Goal: Information Seeking & Learning: Learn about a topic

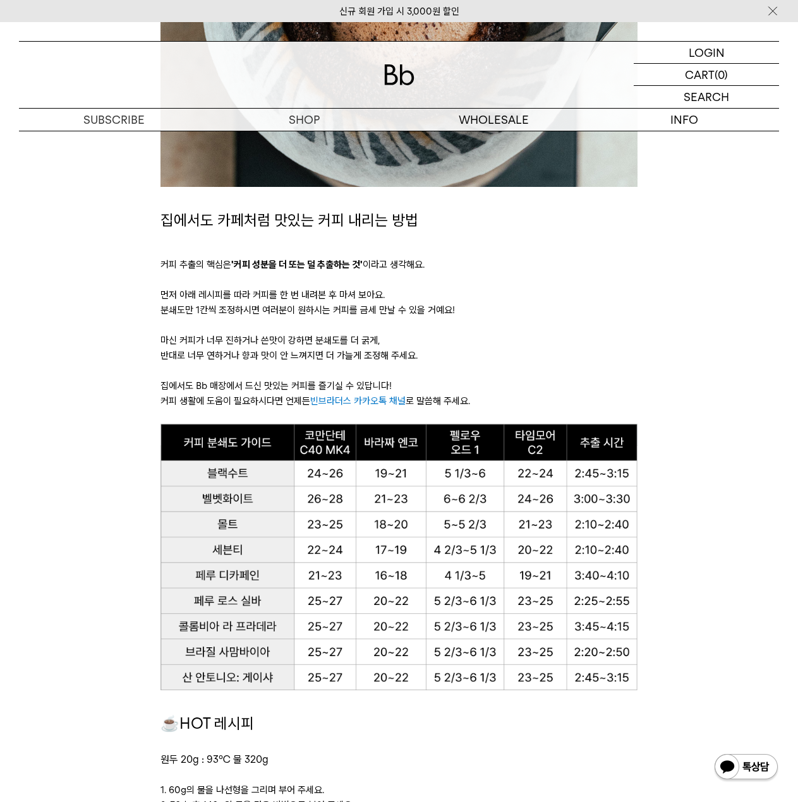
scroll to position [632, 0]
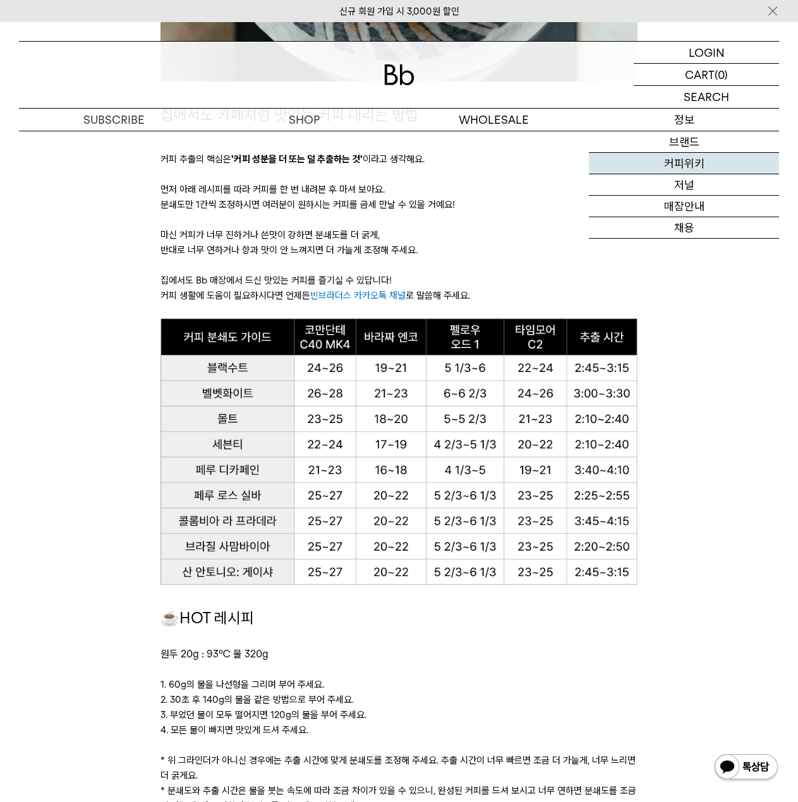
click at [689, 157] on link "커피위키" at bounding box center [684, 163] width 190 height 21
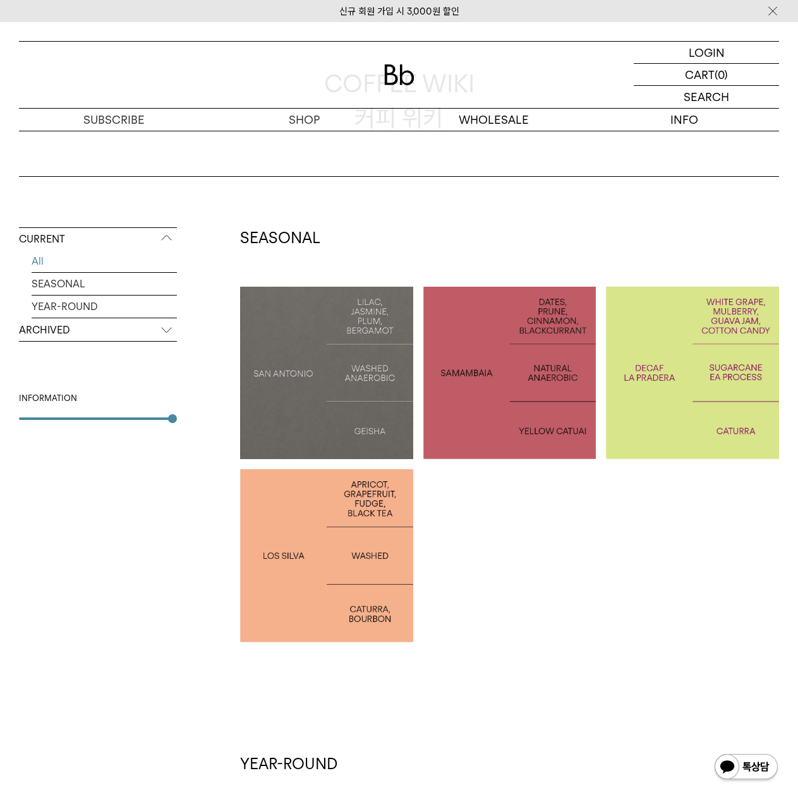
scroll to position [210, 0]
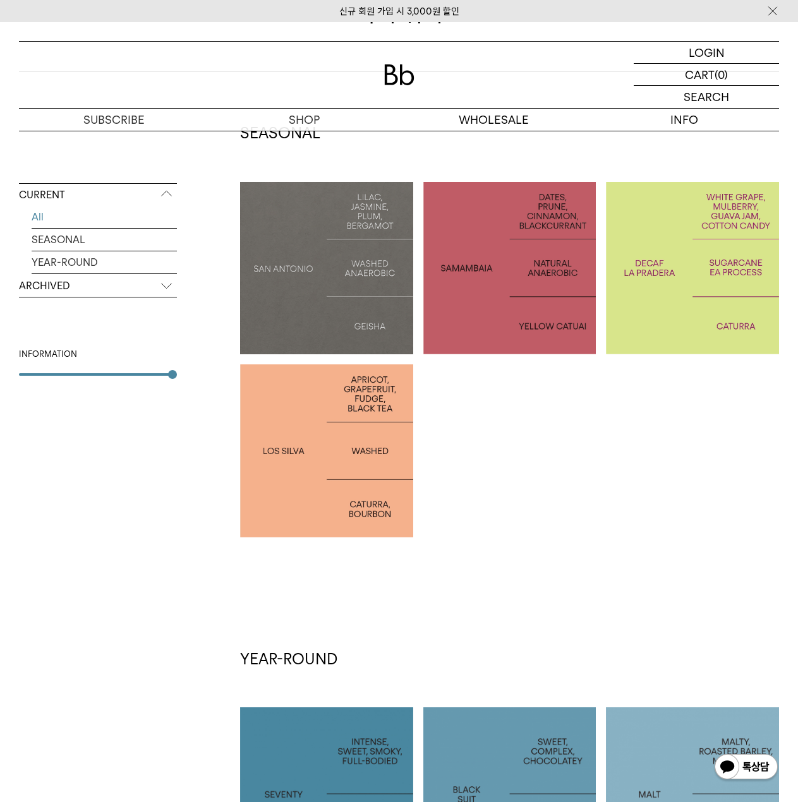
click at [372, 382] on div at bounding box center [326, 451] width 173 height 173
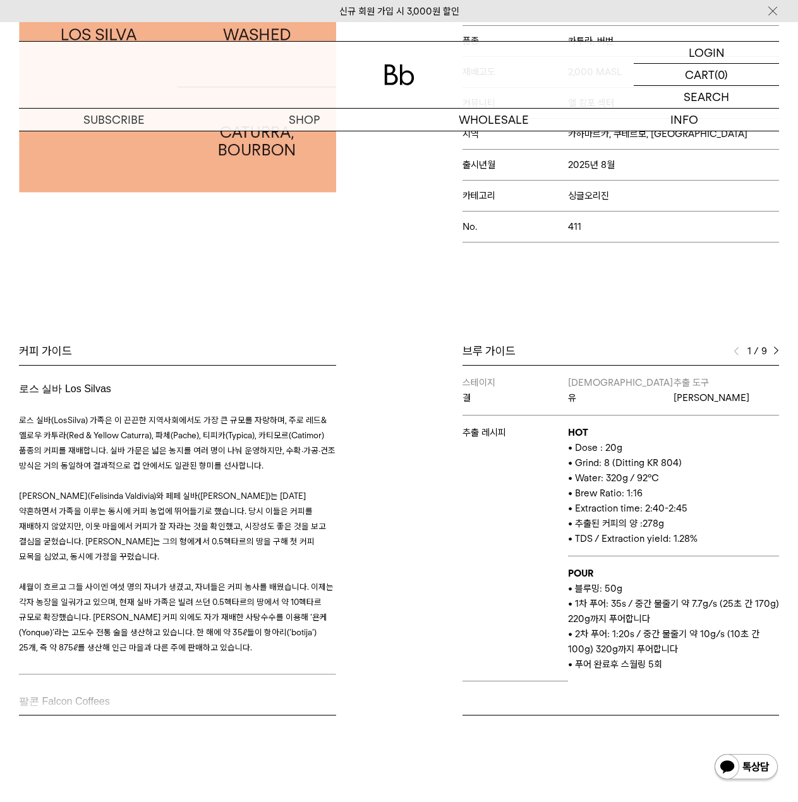
scroll to position [421, 0]
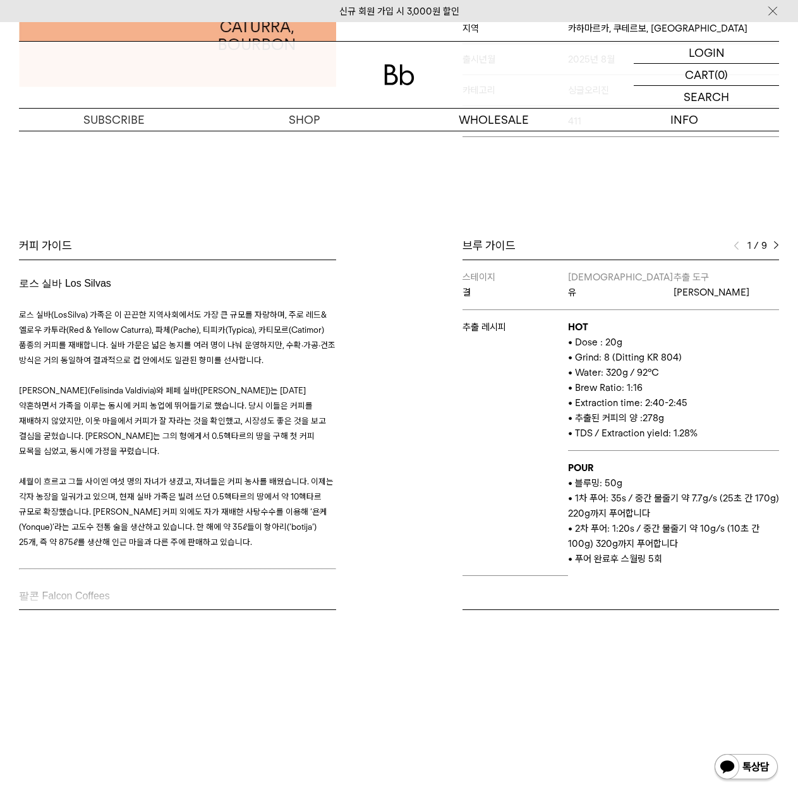
click at [777, 246] on img at bounding box center [776, 245] width 6 height 9
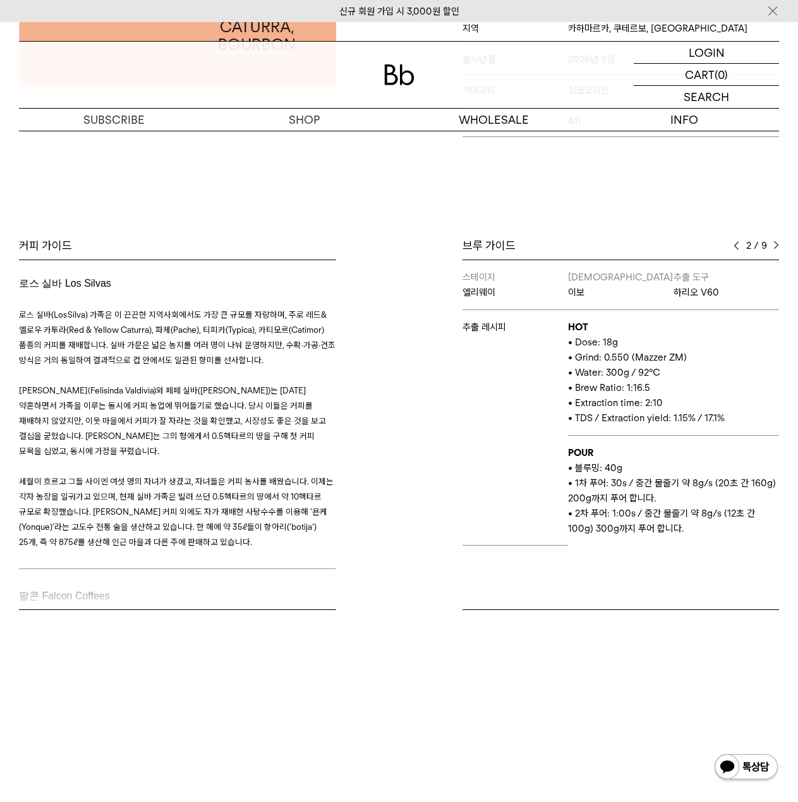
click at [777, 246] on img at bounding box center [776, 245] width 6 height 9
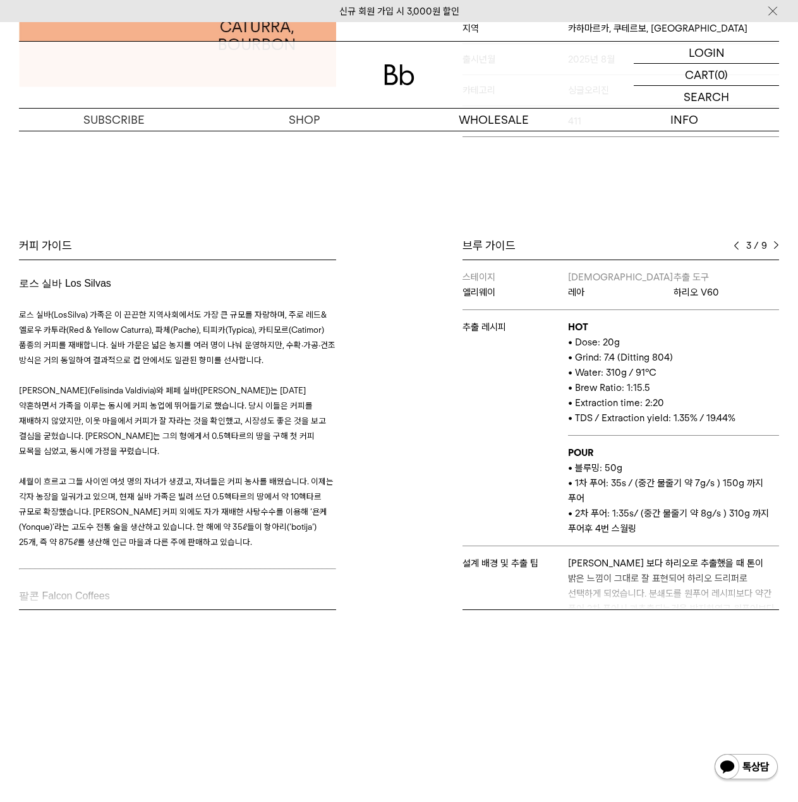
click at [735, 247] on img at bounding box center [737, 245] width 6 height 9
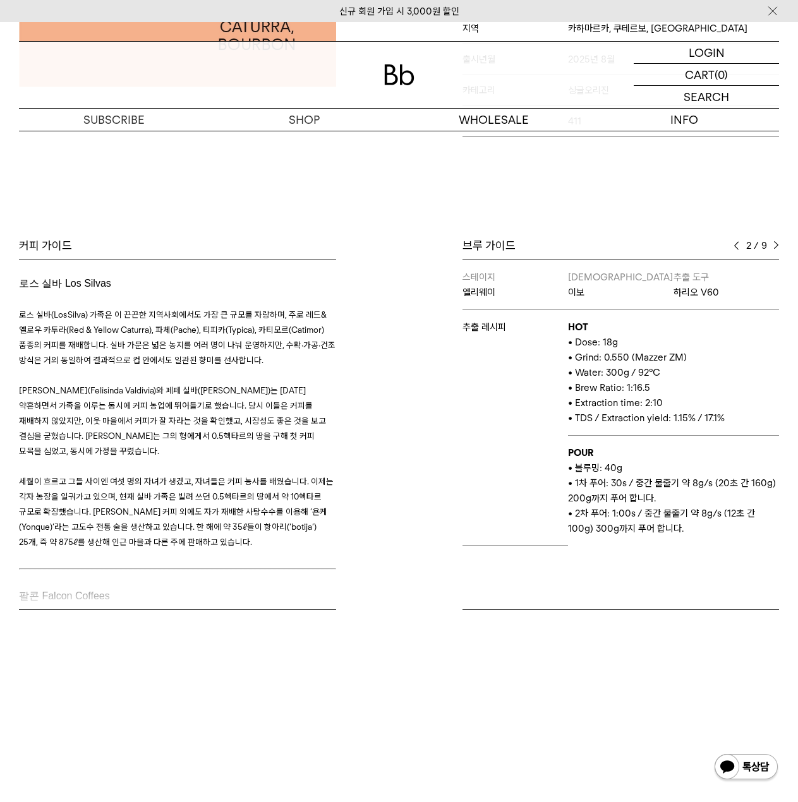
click at [778, 248] on img at bounding box center [776, 245] width 6 height 9
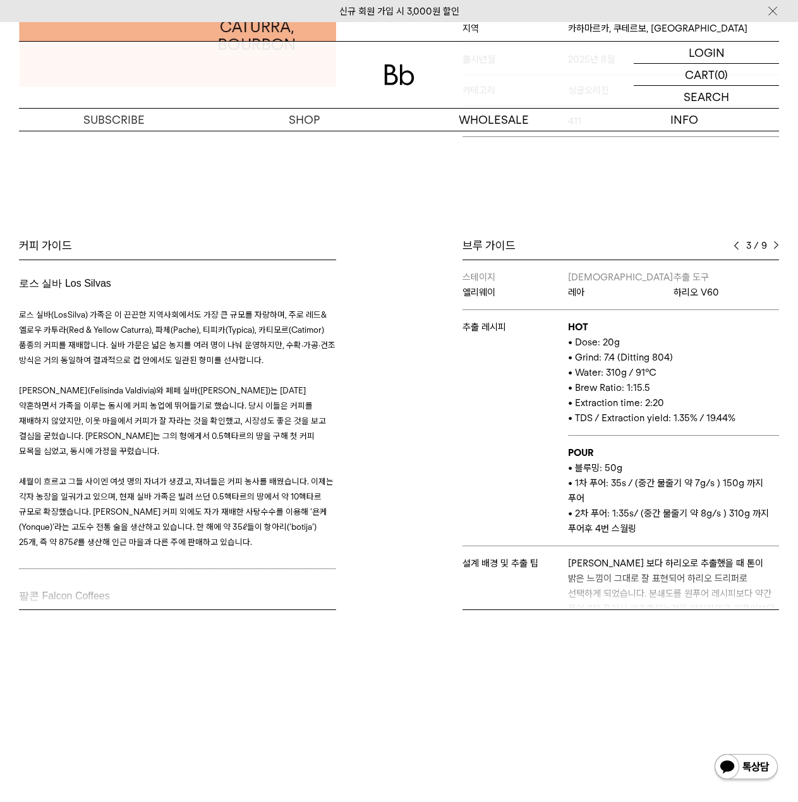
click at [778, 248] on img at bounding box center [776, 245] width 6 height 9
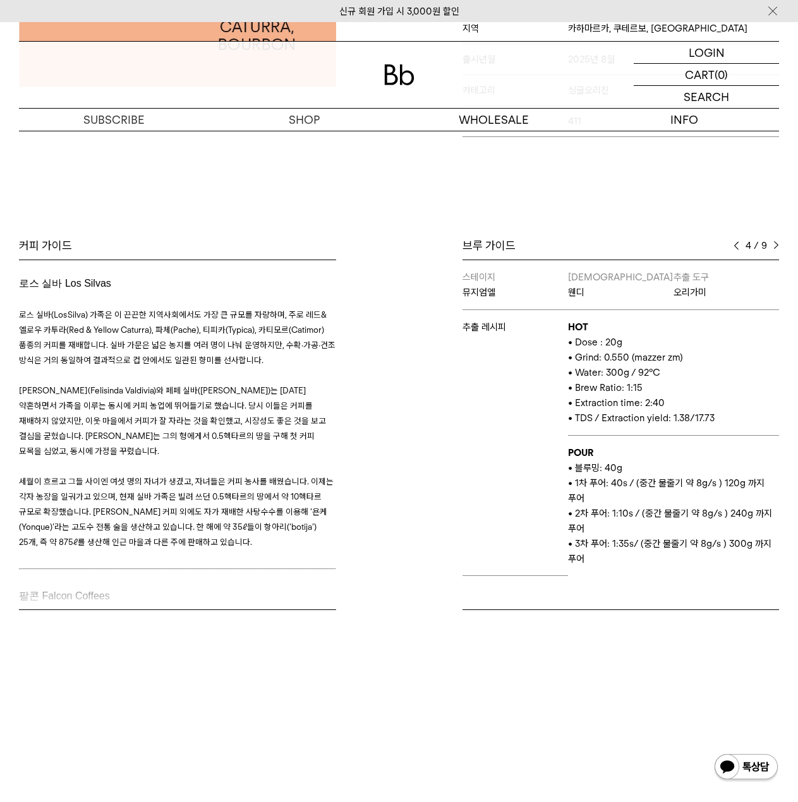
click at [778, 248] on img at bounding box center [776, 245] width 6 height 9
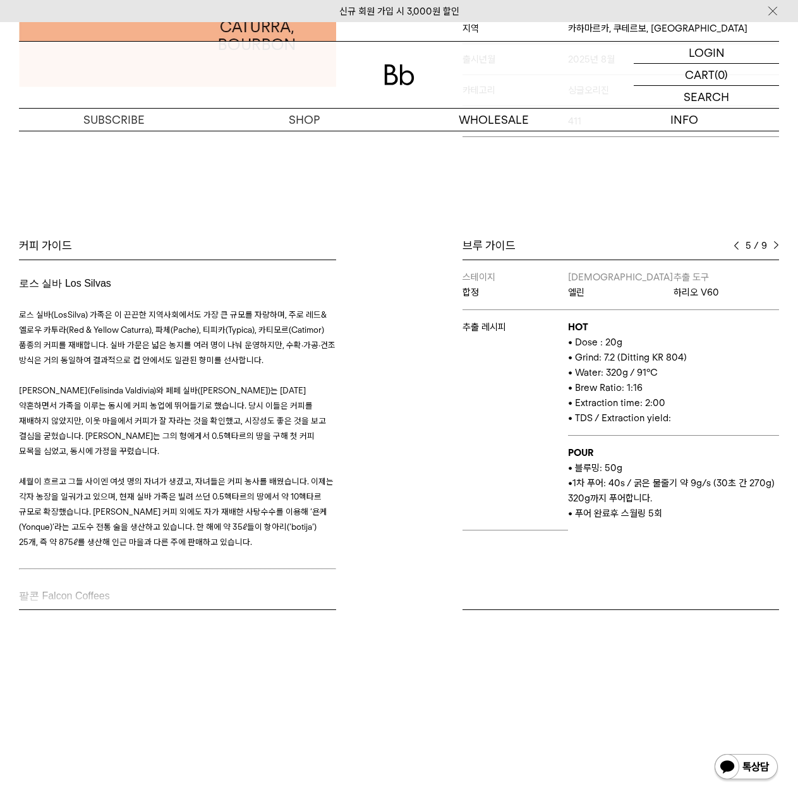
click at [778, 248] on img at bounding box center [776, 245] width 6 height 9
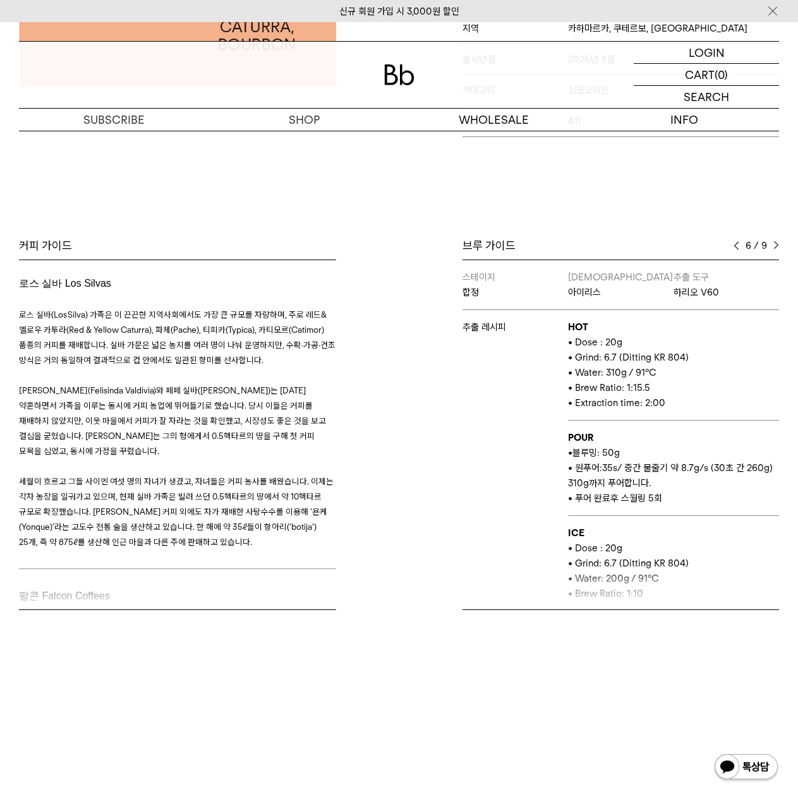
click at [778, 248] on img at bounding box center [776, 245] width 6 height 9
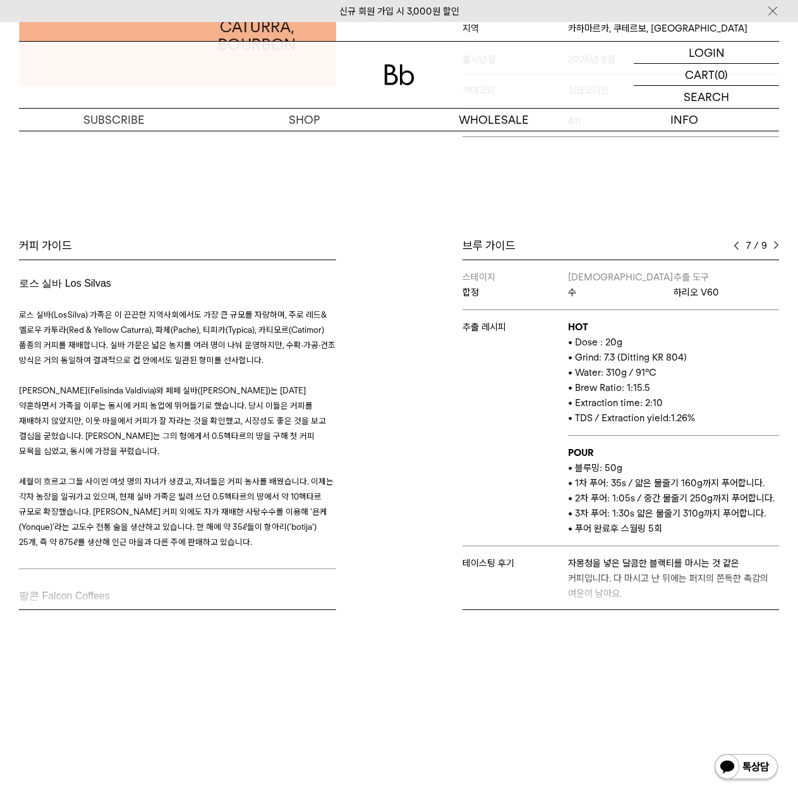
click at [778, 248] on img at bounding box center [776, 245] width 6 height 9
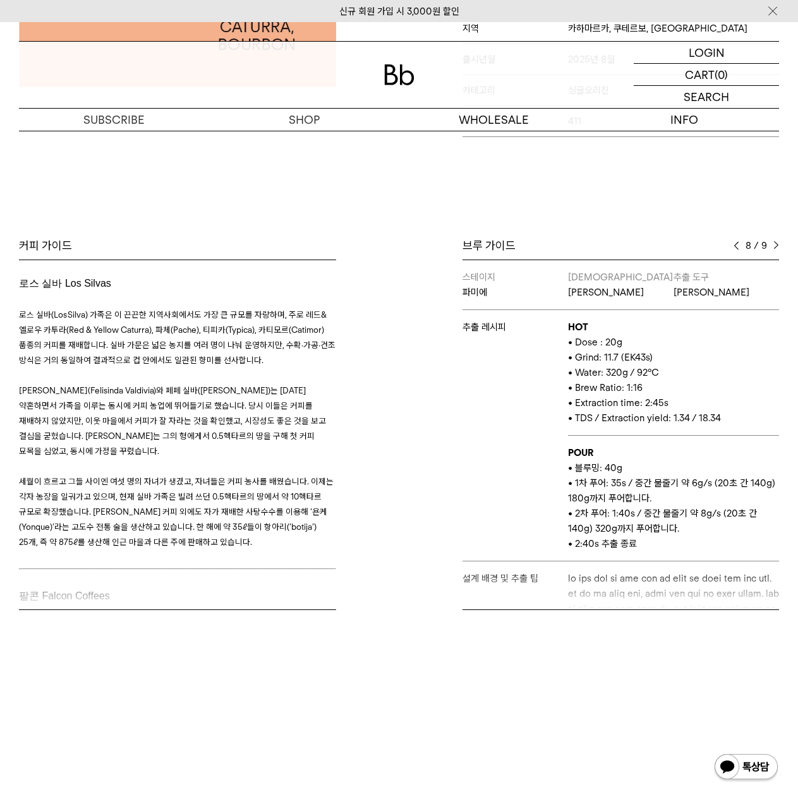
click at [778, 248] on img at bounding box center [776, 245] width 6 height 9
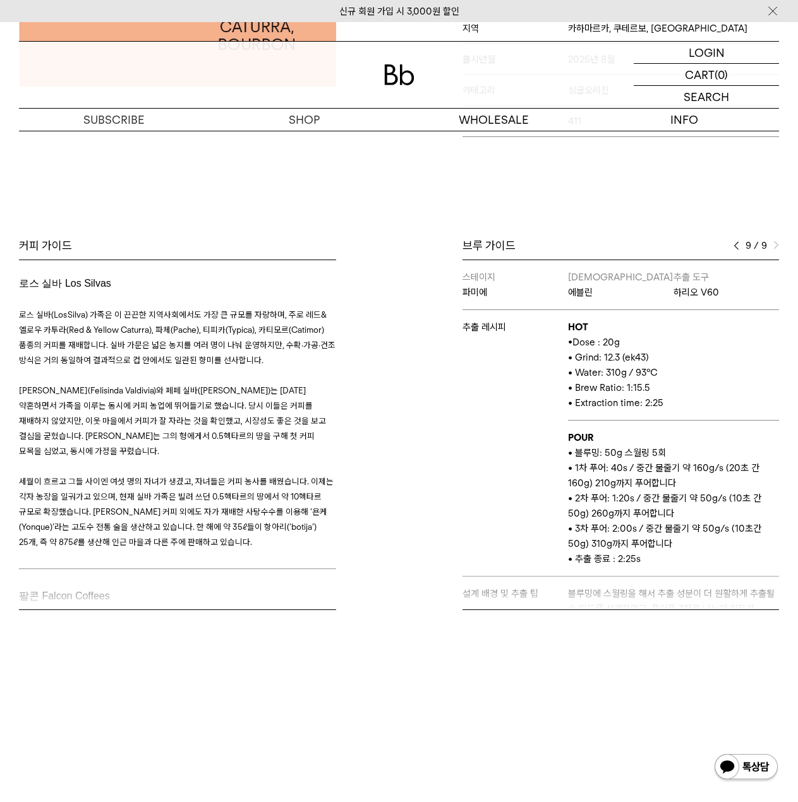
click at [778, 248] on img at bounding box center [776, 245] width 6 height 9
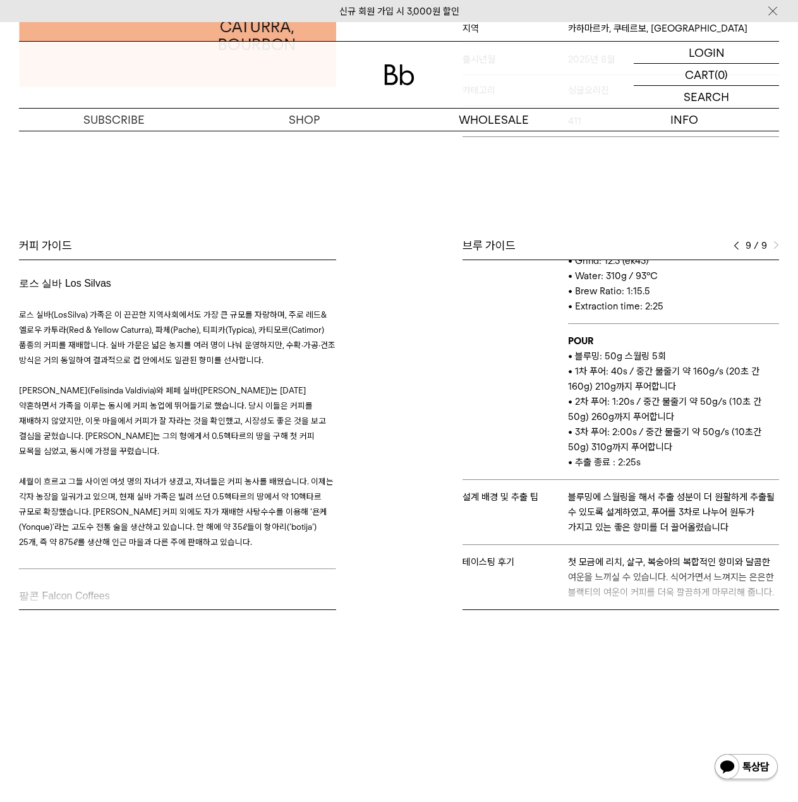
click at [735, 244] on img at bounding box center [737, 245] width 6 height 9
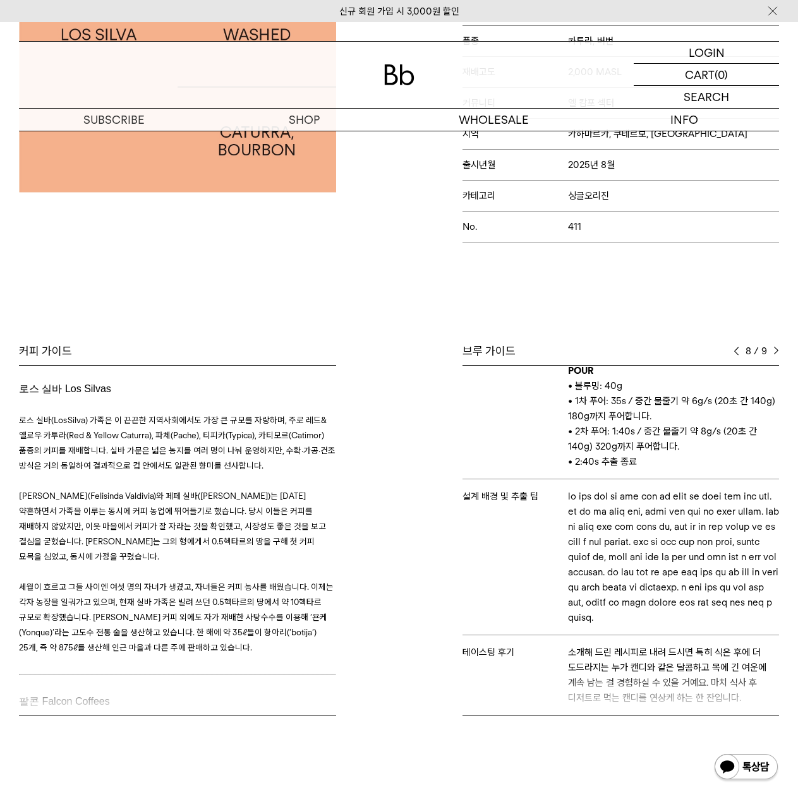
scroll to position [0, 0]
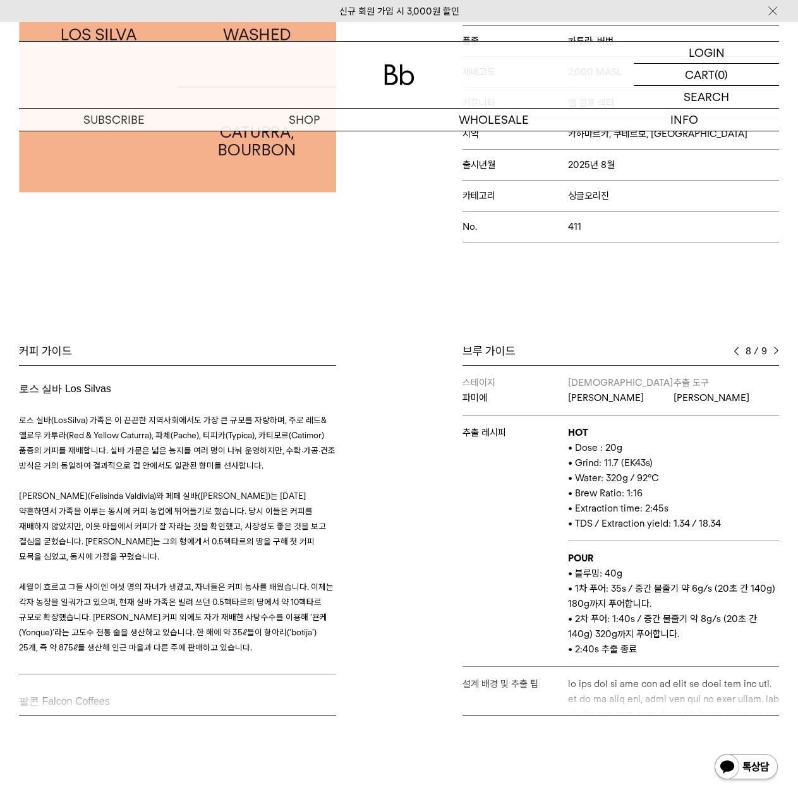
click at [737, 352] on img at bounding box center [737, 351] width 6 height 9
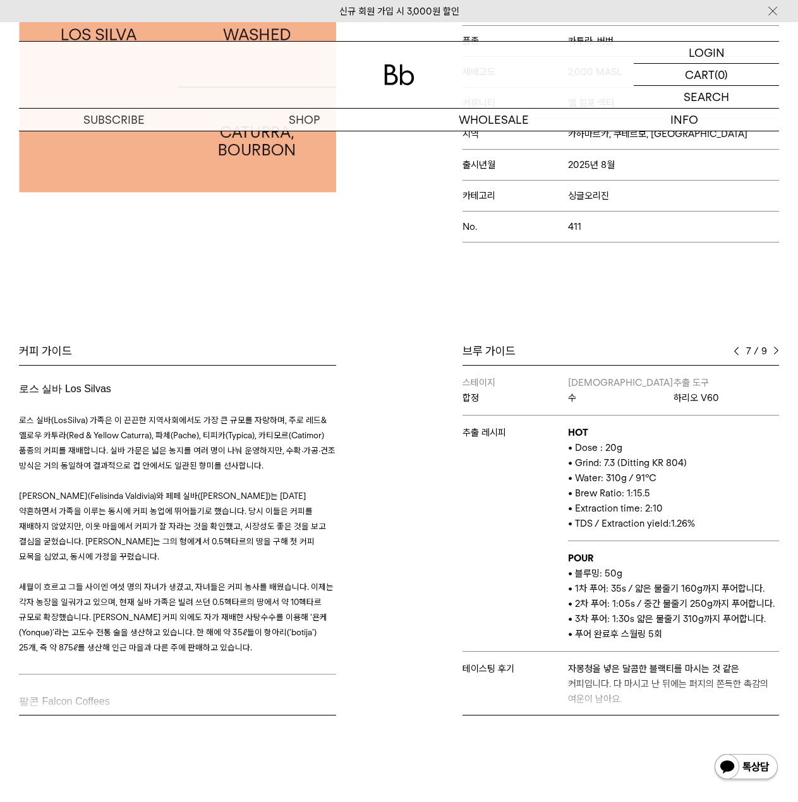
scroll to position [16, 0]
click at [734, 357] on div "7 / 9" at bounding box center [756, 351] width 45 height 15
click at [737, 353] on img at bounding box center [737, 351] width 6 height 9
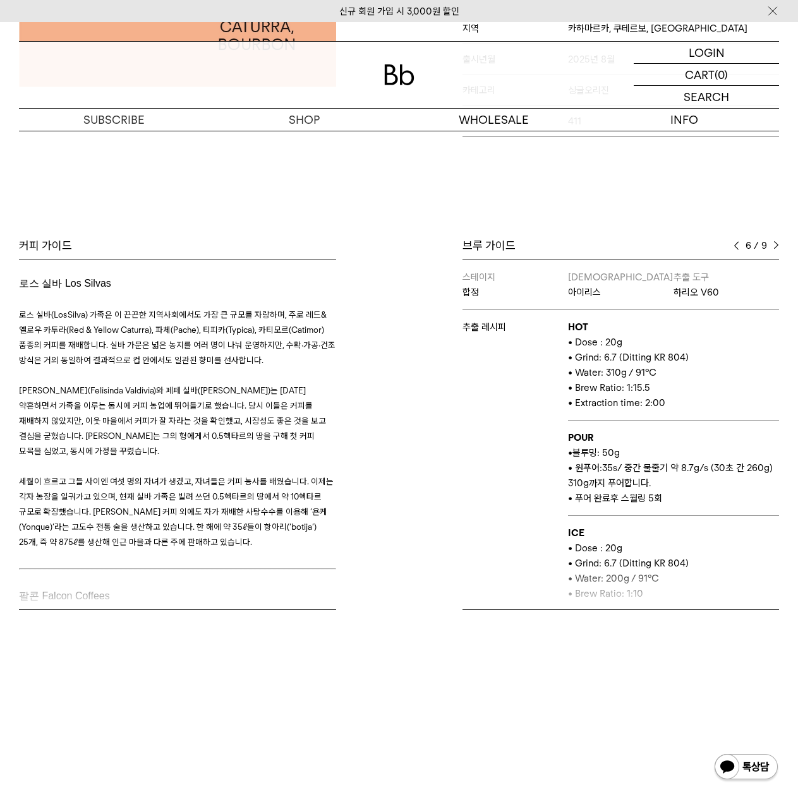
scroll to position [0, 0]
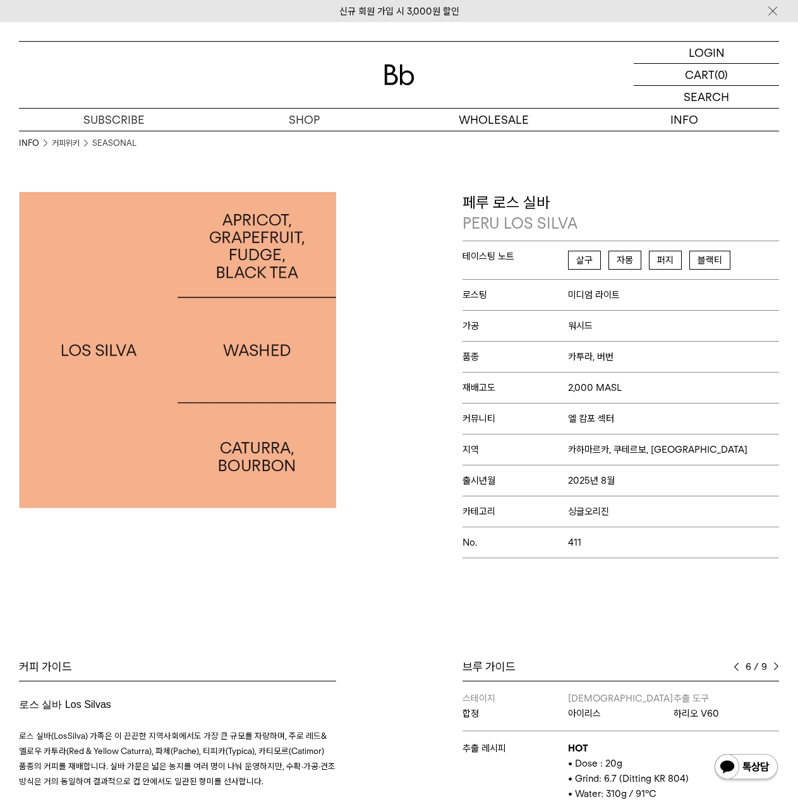
click at [403, 74] on img at bounding box center [399, 74] width 30 height 21
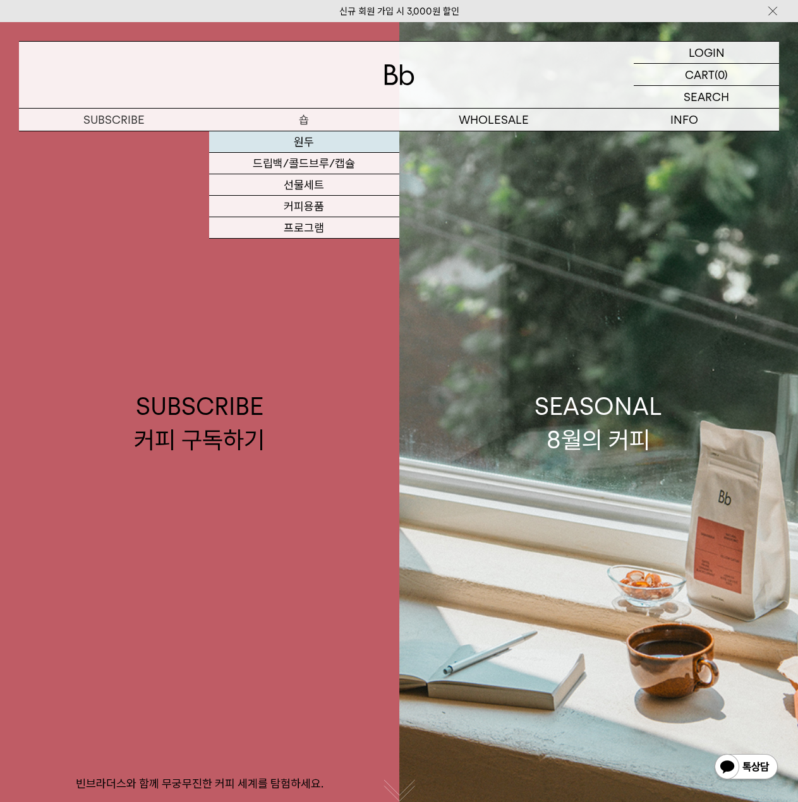
click at [319, 146] on link "원두" at bounding box center [304, 141] width 190 height 21
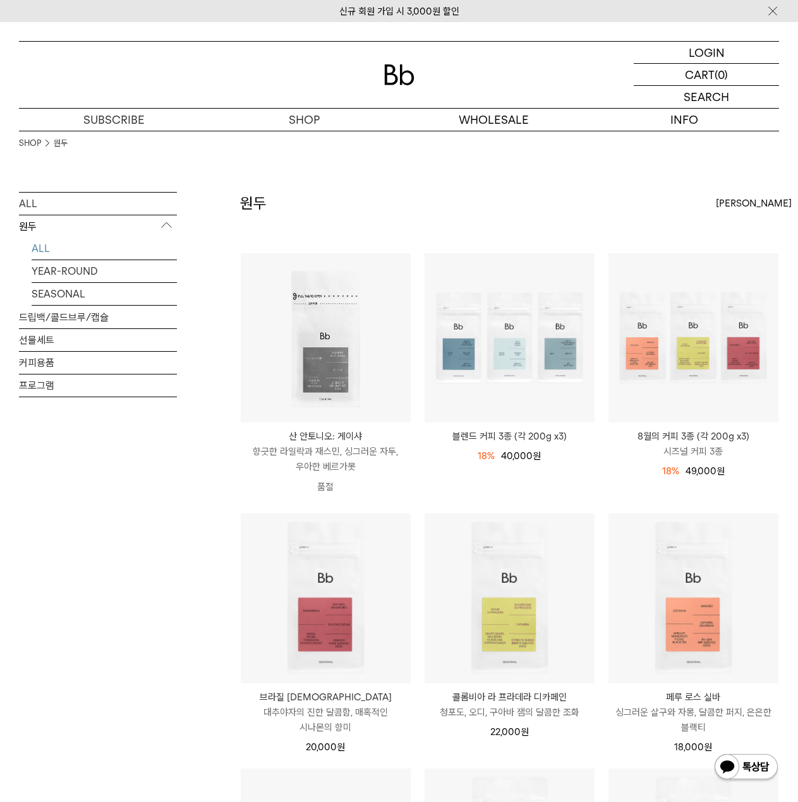
click at [200, 557] on div "ALL 원두 ALL YEAR-ROUND SEASONAL 드립백/콜드브루/캡슐 선물세트 커피용품 프로그램 원두 상품 12 개" at bounding box center [399, 784] width 760 height 1184
